Goal: Find contact information: Find contact information

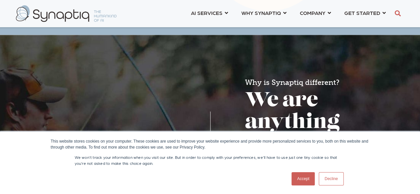
scroll to position [498, 0]
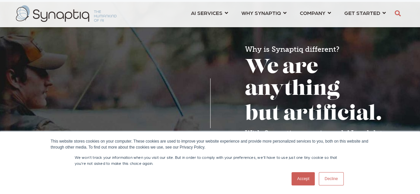
click at [329, 176] on link "Decline" at bounding box center [331, 178] width 25 height 13
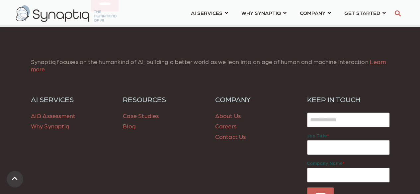
scroll to position [930, 0]
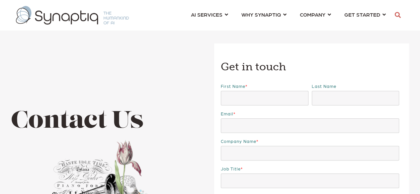
scroll to position [262, 0]
